Goal: Check status: Check status

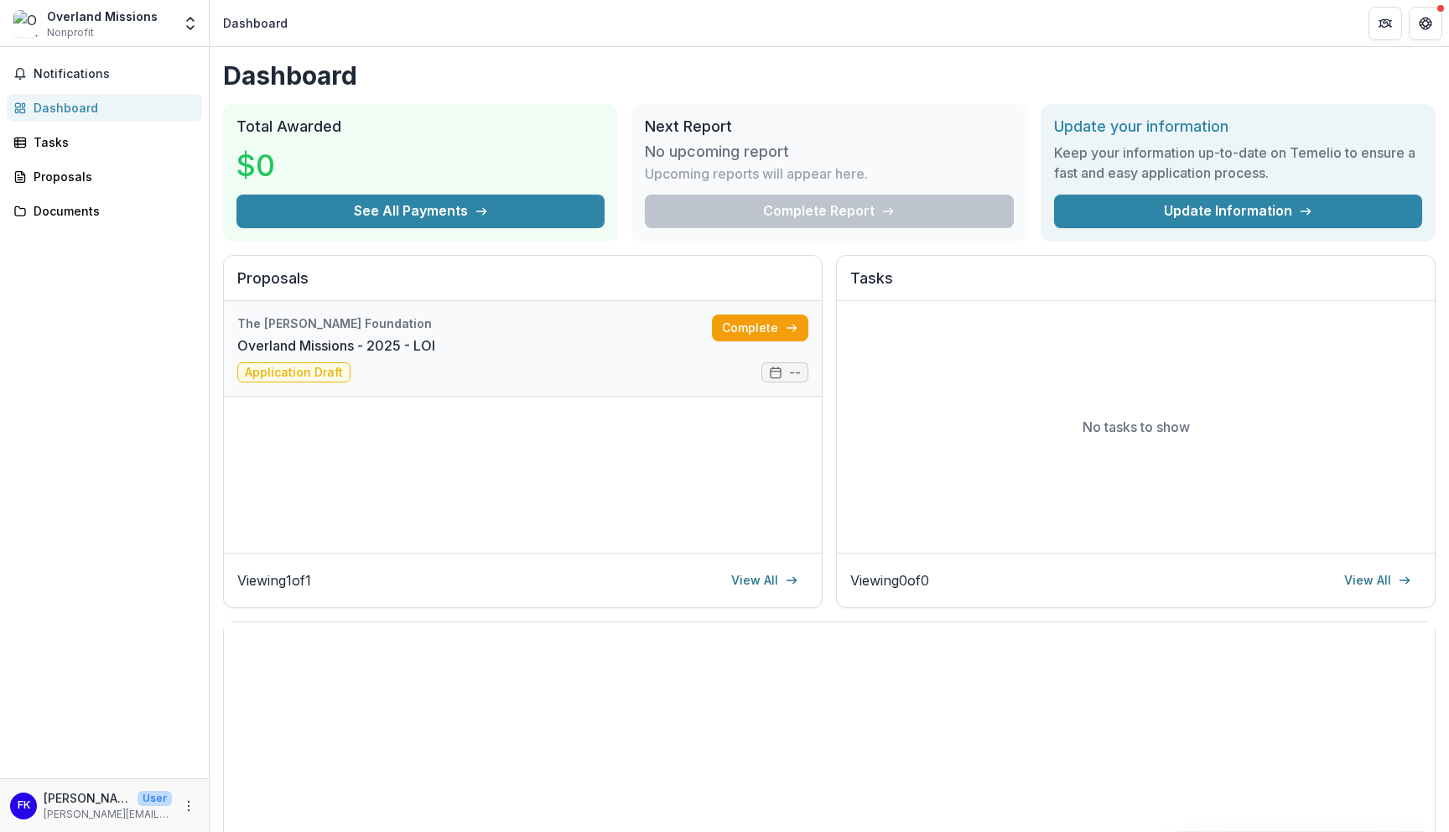
click at [435, 341] on link "Overland Missions - 2025 - LOI" at bounding box center [336, 345] width 198 height 20
